Goal: Task Accomplishment & Management: Use online tool/utility

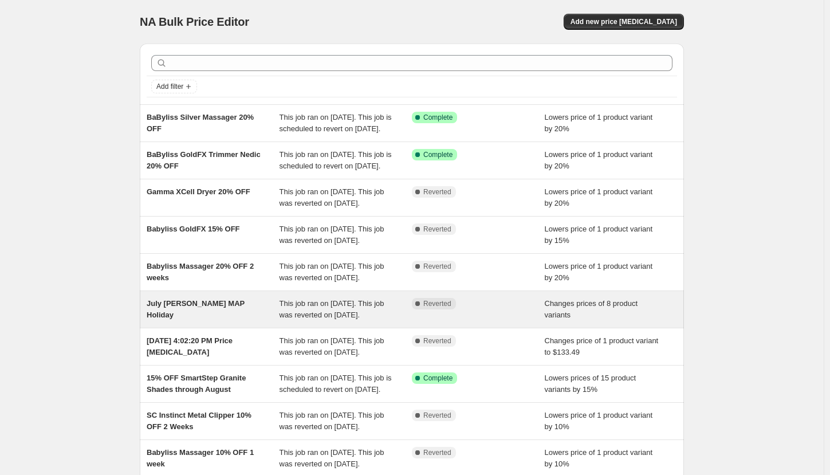
scroll to position [57, 0]
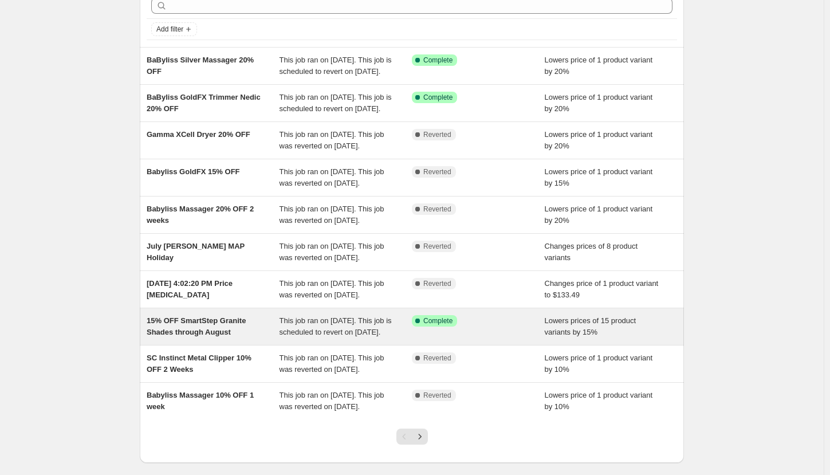
click at [250, 338] on div "15% OFF SmartStep Granite Shades through August" at bounding box center [213, 326] width 133 height 23
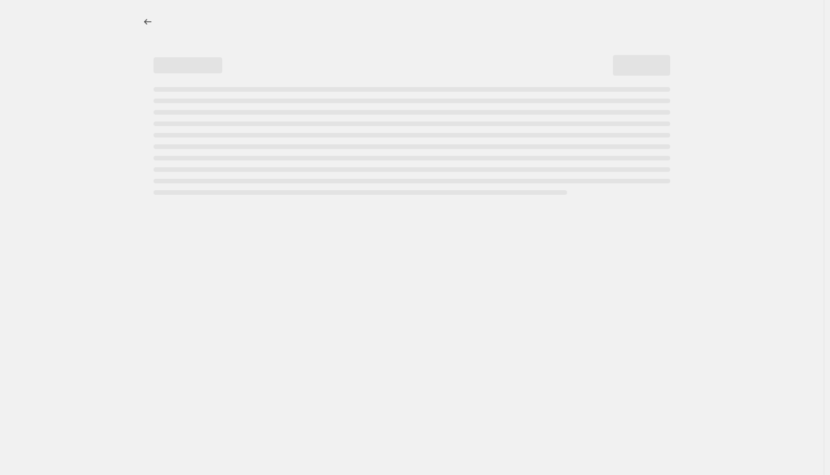
select select "percentage"
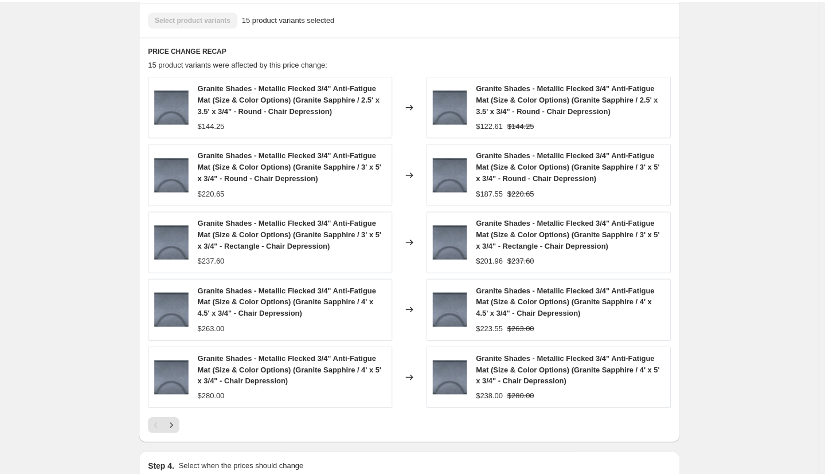
scroll to position [687, 0]
